Goal: Task Accomplishment & Management: Use online tool/utility

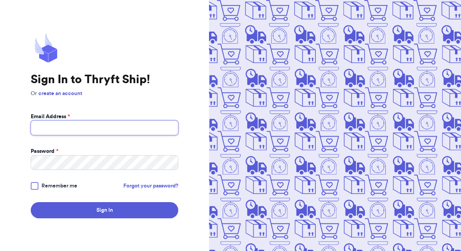
click at [125, 129] on input "Email Address *" at bounding box center [105, 127] width 148 height 15
type input "[EMAIL_ADDRESS][DOMAIN_NAME]"
click at [113, 170] on form "Email Address * [EMAIL_ADDRESS][DOMAIN_NAME] Password * Remember me Forgot your…" at bounding box center [105, 165] width 148 height 105
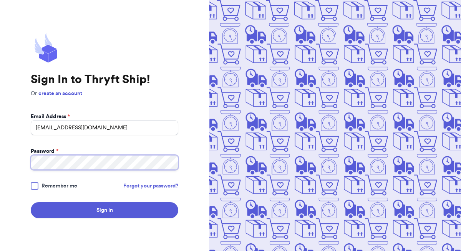
click at [31, 202] on button "Sign In" at bounding box center [105, 210] width 148 height 16
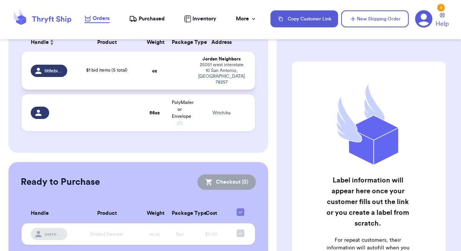
scroll to position [124, 0]
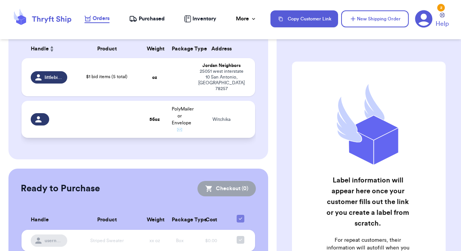
click at [206, 116] on div "Witchika" at bounding box center [221, 119] width 49 height 6
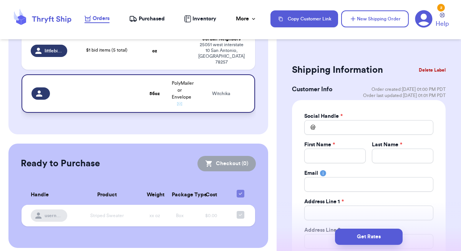
scroll to position [140, 0]
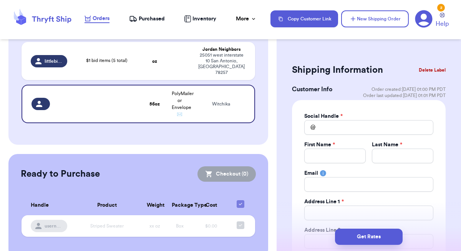
click at [425, 69] on button "Delete Label" at bounding box center [432, 70] width 33 height 17
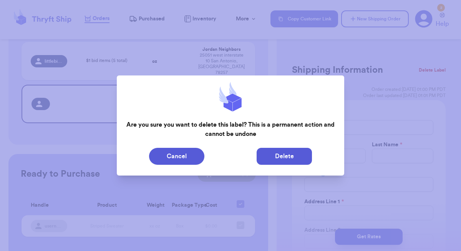
click at [299, 156] on button "Delete" at bounding box center [284, 156] width 55 height 17
type input "$1 bid items (5 total)"
type input "0"
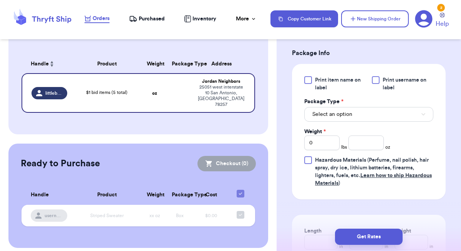
scroll to position [323, 0]
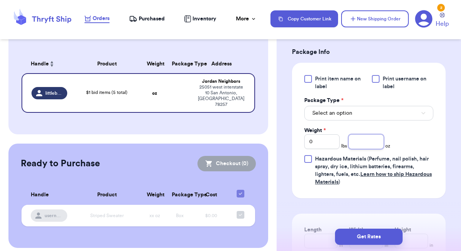
click at [367, 149] on input "number" at bounding box center [366, 141] width 35 height 15
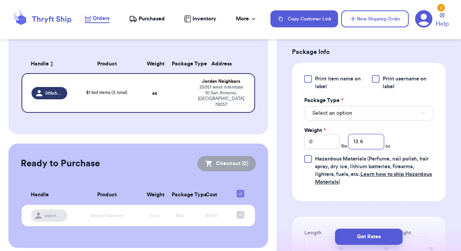
type input "13.6"
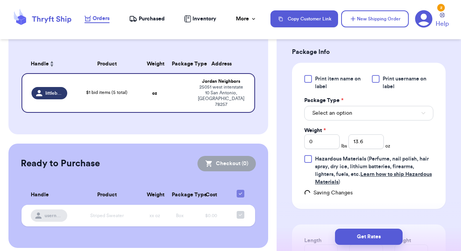
click at [376, 83] on div at bounding box center [376, 79] width 8 height 8
click at [0, 0] on input "Print username on label" at bounding box center [0, 0] width 0 height 0
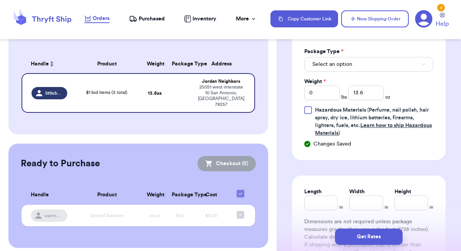
scroll to position [353, 0]
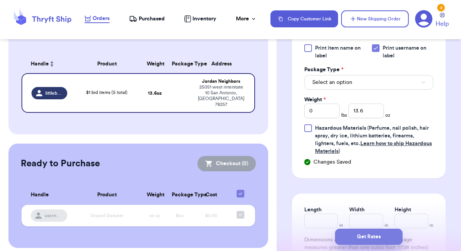
click at [366, 237] on button "Get Rates" at bounding box center [369, 236] width 68 height 16
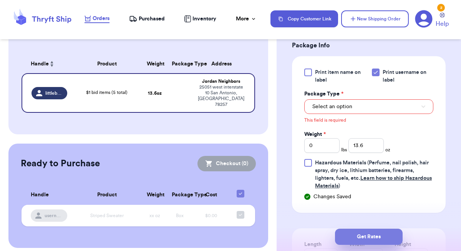
scroll to position [322, 0]
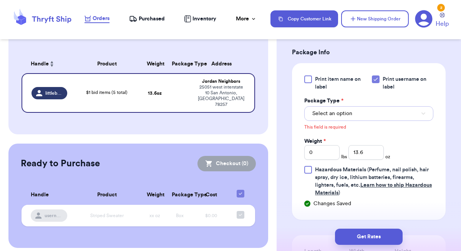
click at [378, 121] on button "Select an option" at bounding box center [368, 113] width 129 height 15
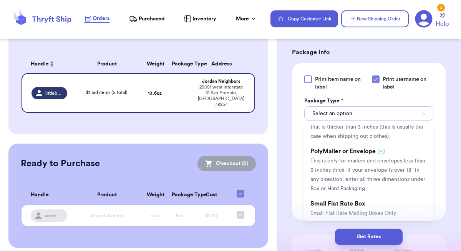
scroll to position [212, 0]
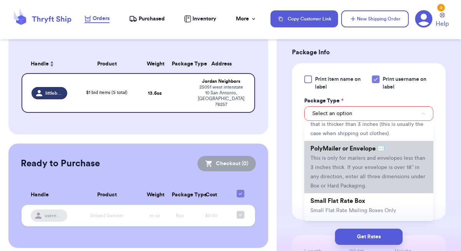
click at [374, 176] on span "This is only for mailers and envelopes less than 3 inches thick. If your envelo…" at bounding box center [368, 171] width 115 height 33
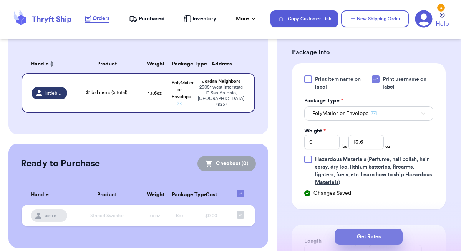
scroll to position [114, 0]
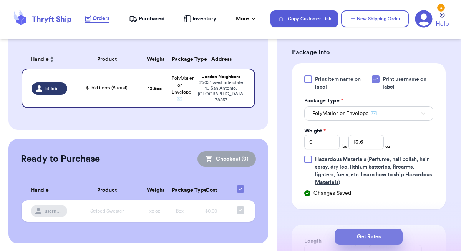
click at [368, 240] on button "Get Rates" at bounding box center [369, 236] width 68 height 16
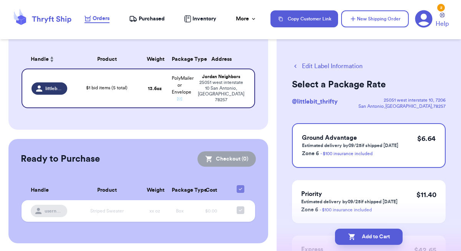
click at [368, 240] on button "Add to Cart" at bounding box center [369, 236] width 68 height 16
checkbox input "true"
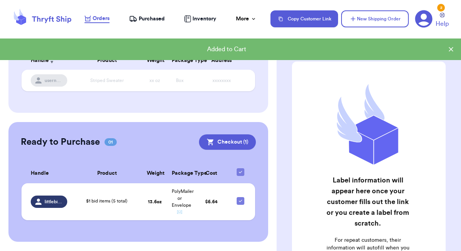
scroll to position [112, 0]
